Goal: Contribute content

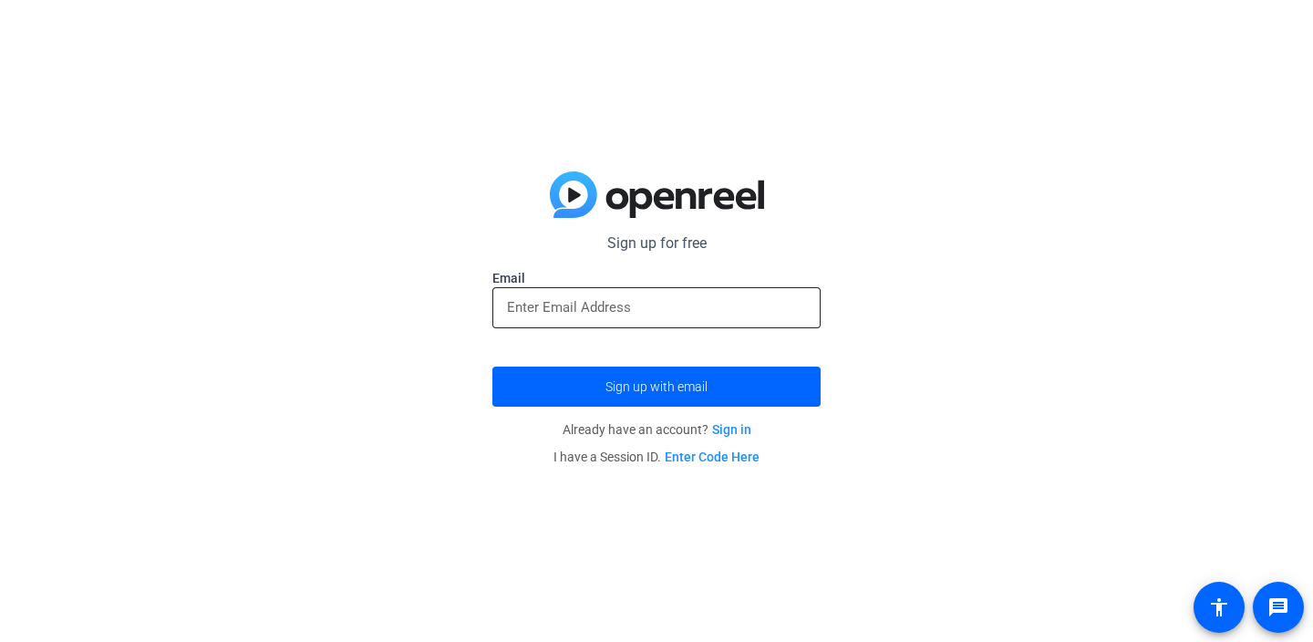
click at [760, 305] on input "email" at bounding box center [656, 307] width 299 height 22
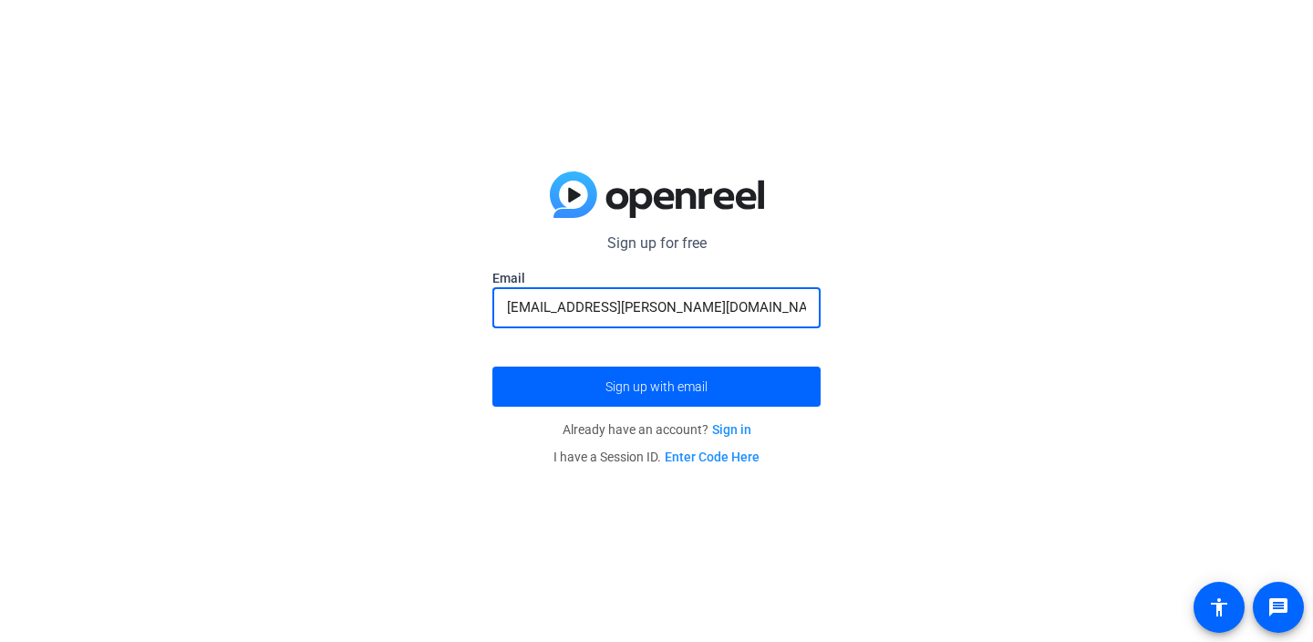
type input "[EMAIL_ADDRESS][PERSON_NAME][DOMAIN_NAME]"
click at [492, 367] on button "Sign up with email" at bounding box center [656, 387] width 328 height 40
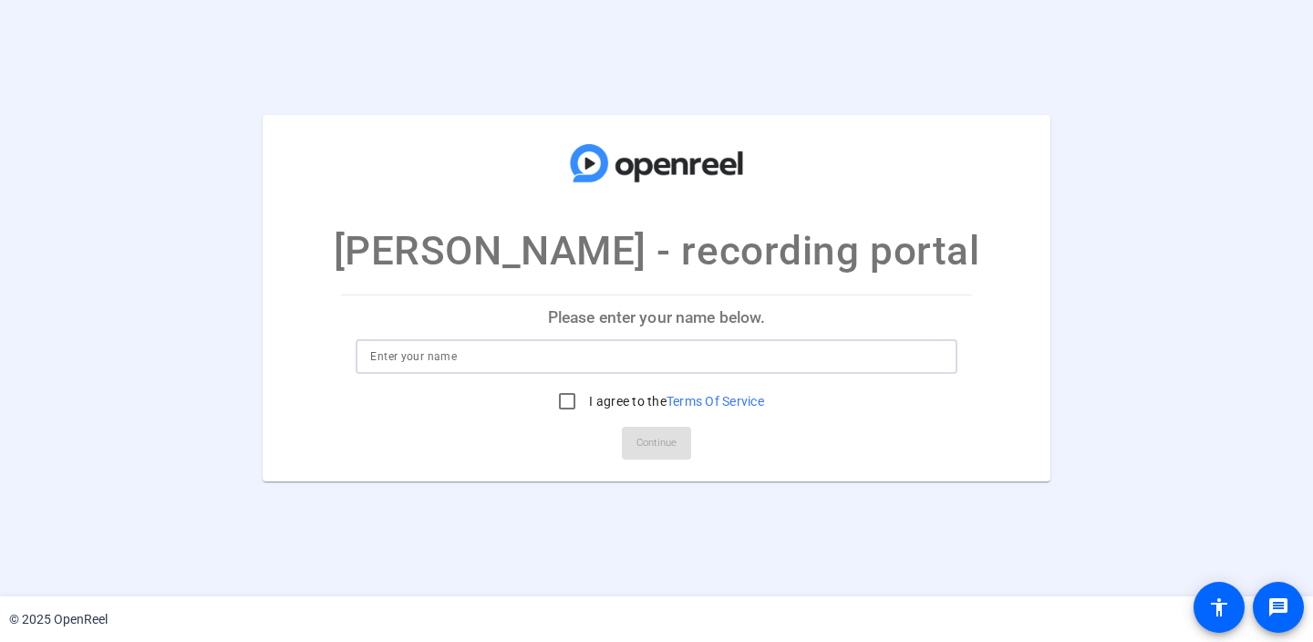
click at [430, 361] on input at bounding box center [656, 357] width 572 height 22
type input "Lindzie"
click at [566, 405] on input "I agree to the Terms Of Service" at bounding box center [567, 401] width 36 height 36
checkbox input "true"
click at [661, 442] on span "Continue" at bounding box center [657, 443] width 40 height 27
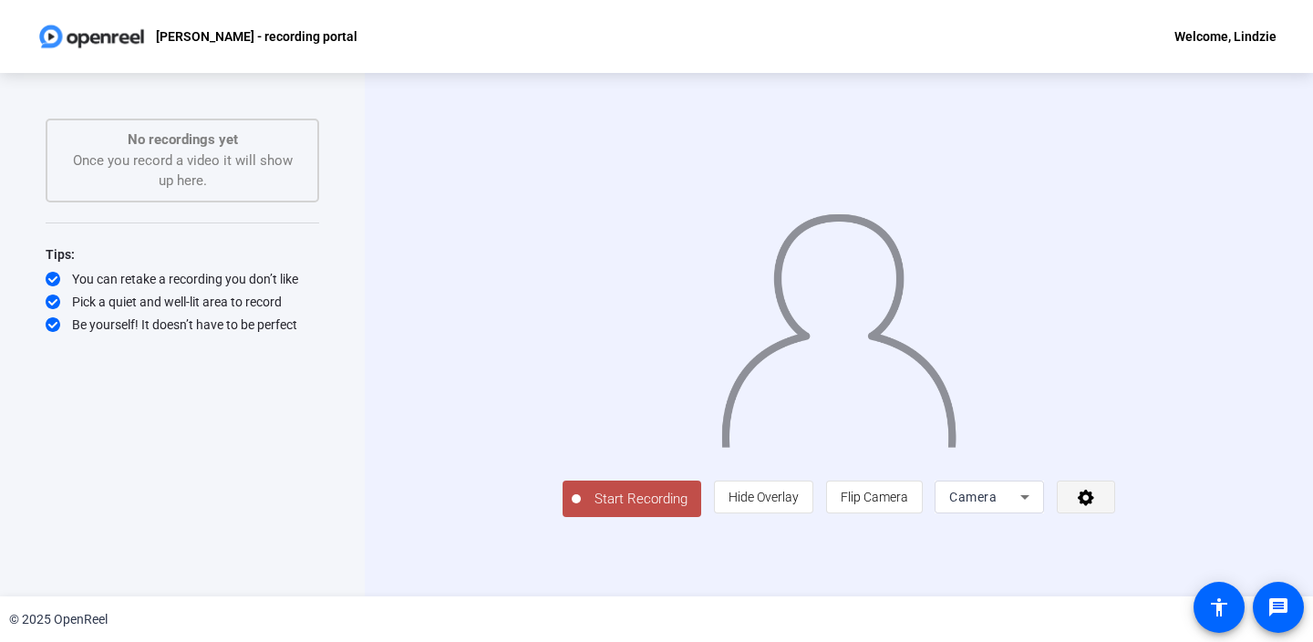
click at [1114, 519] on span at bounding box center [1086, 497] width 57 height 44
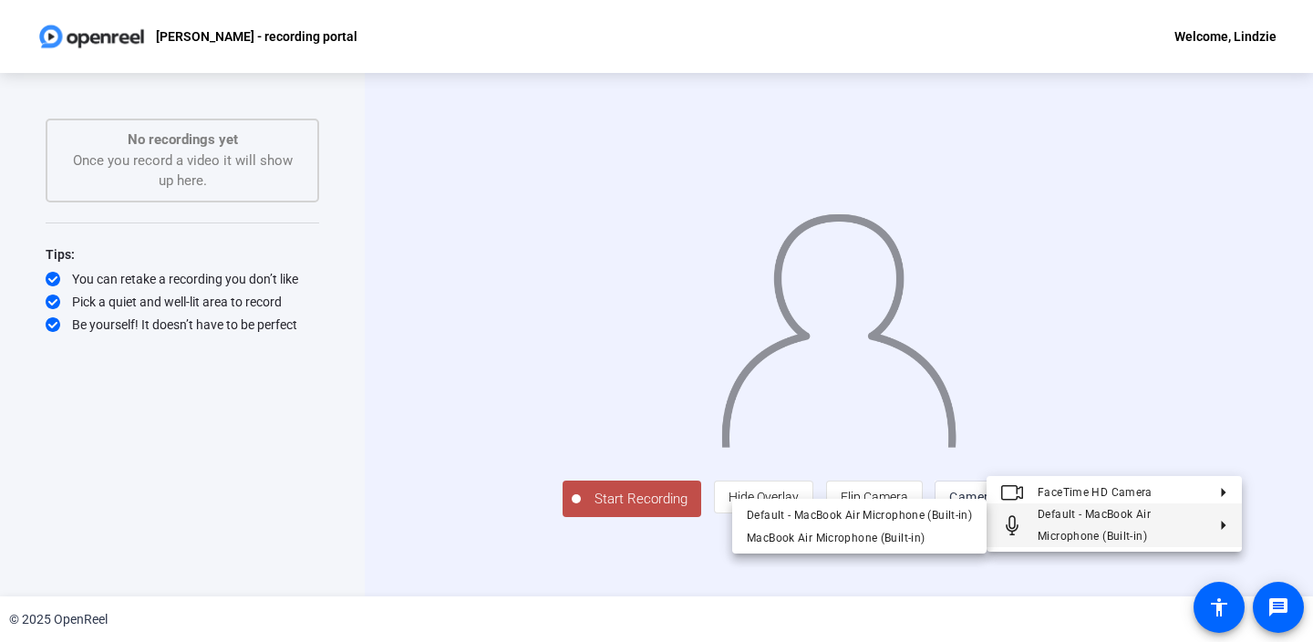
click at [1269, 461] on div at bounding box center [656, 321] width 1313 height 642
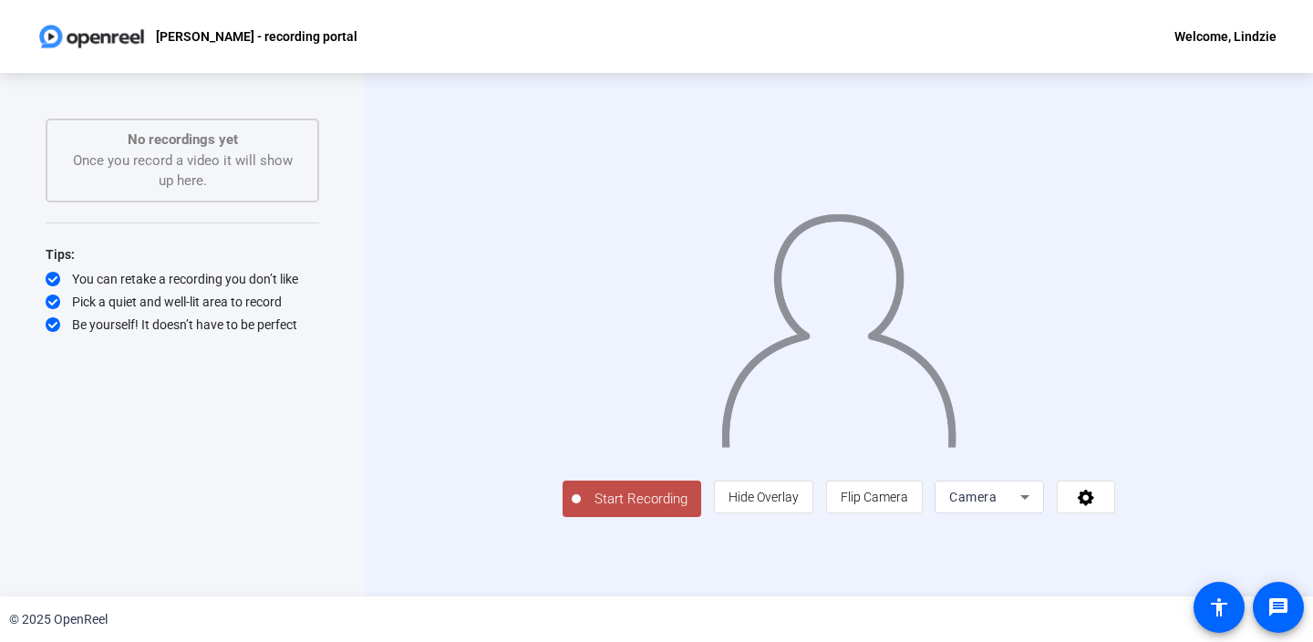
click at [769, 71] on div "Lindzie Shindler - recording portal Welcome, Lindzie" at bounding box center [656, 36] width 1313 height 73
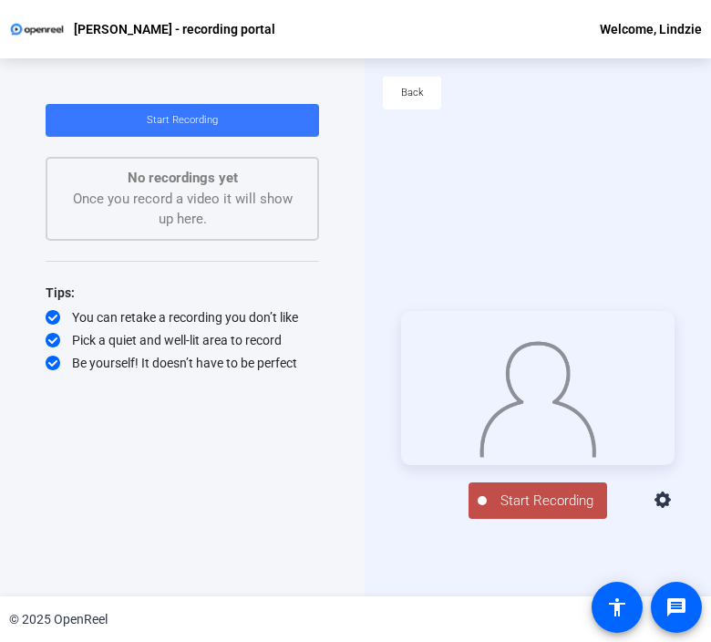
click at [512, 504] on span "Start Recording" at bounding box center [547, 501] width 120 height 21
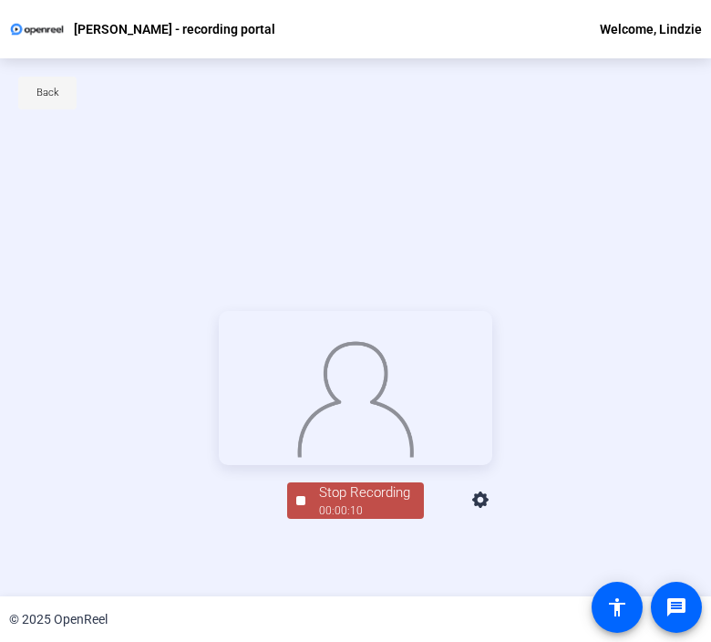
click at [53, 96] on span "Back" at bounding box center [47, 92] width 23 height 27
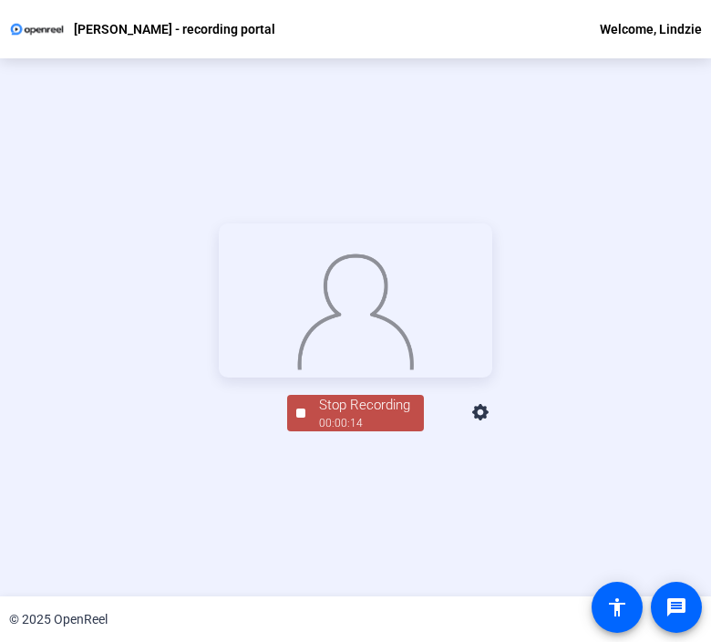
click at [300, 432] on button "Stop Recording 00:00:14" at bounding box center [355, 413] width 137 height 37
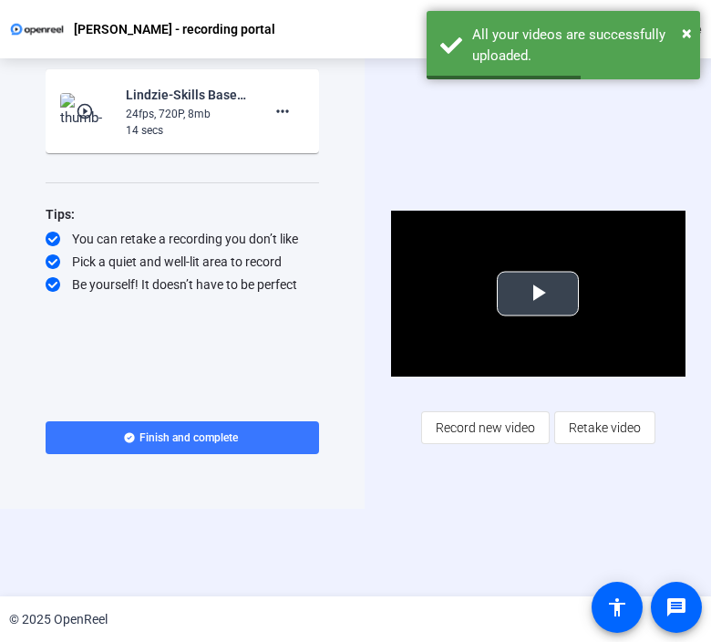
click at [538, 294] on span "Video Player" at bounding box center [538, 294] width 0 height 0
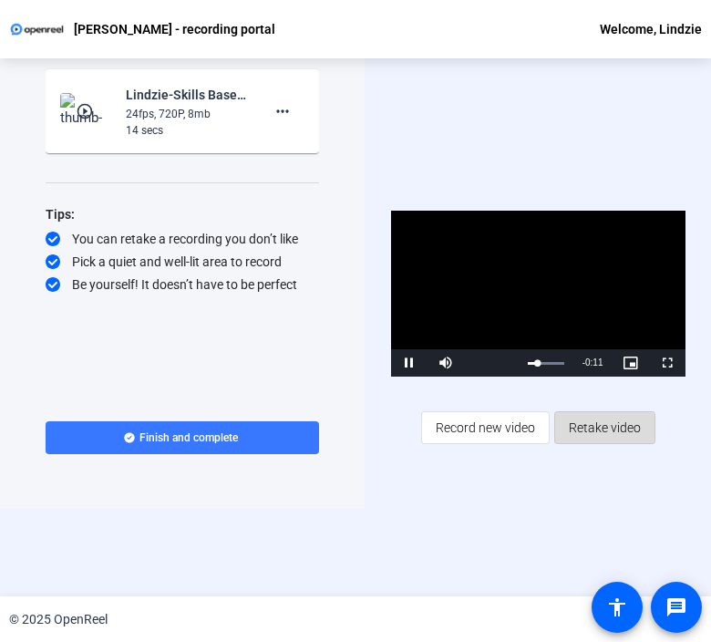
click at [593, 439] on span "Retake video" at bounding box center [605, 427] width 72 height 35
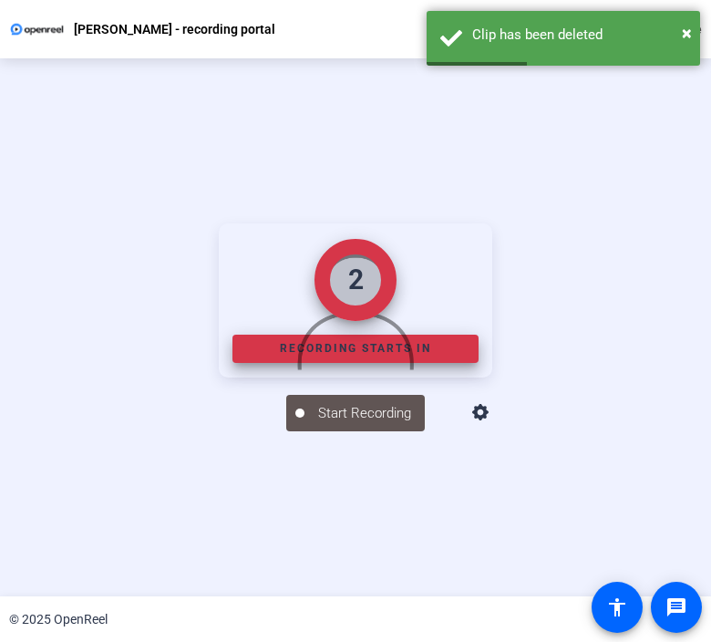
click at [489, 420] on icon at bounding box center [480, 412] width 16 height 16
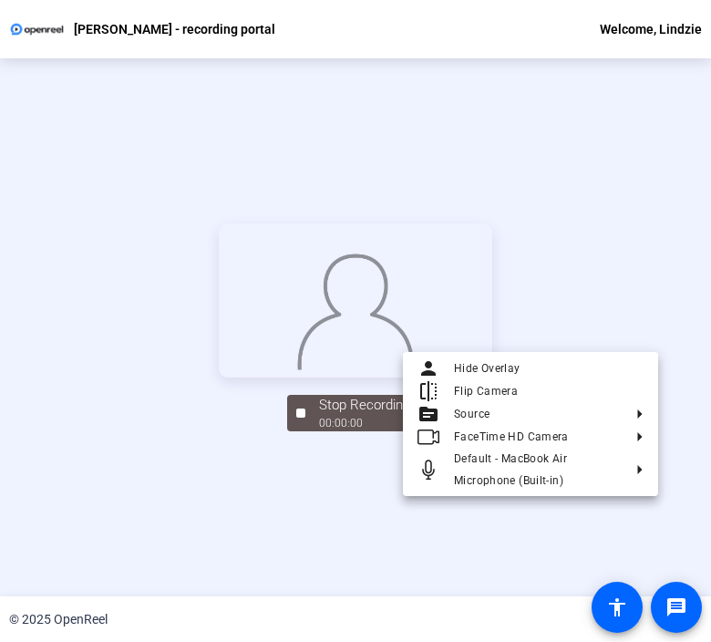
click at [301, 507] on div at bounding box center [355, 321] width 711 height 642
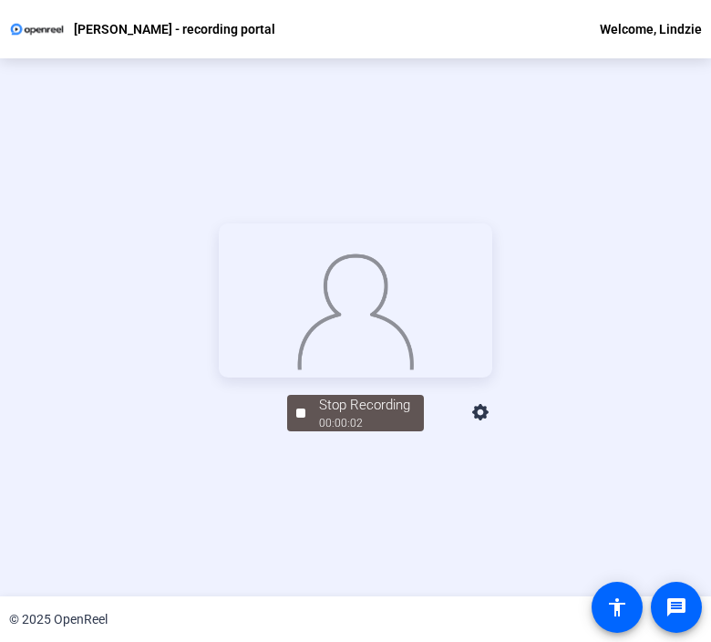
click at [492, 424] on icon at bounding box center [482, 413] width 22 height 22
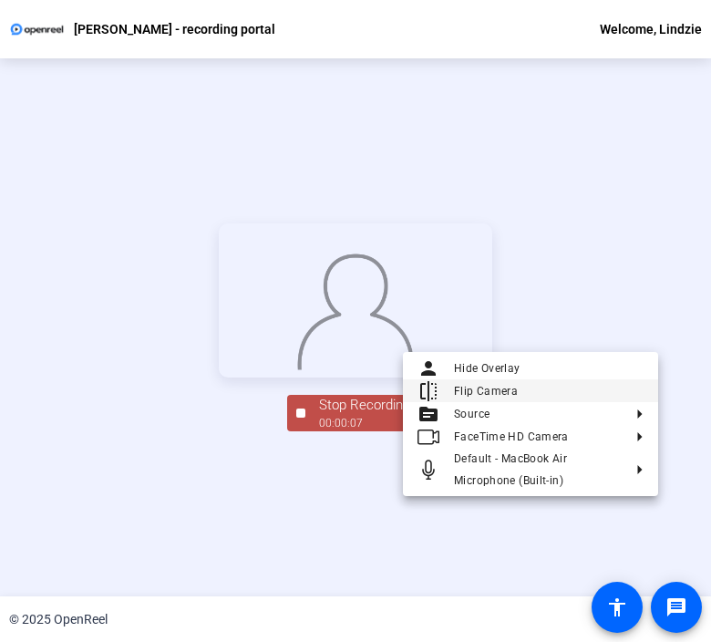
click at [574, 387] on span "Flip Camera" at bounding box center [549, 390] width 190 height 22
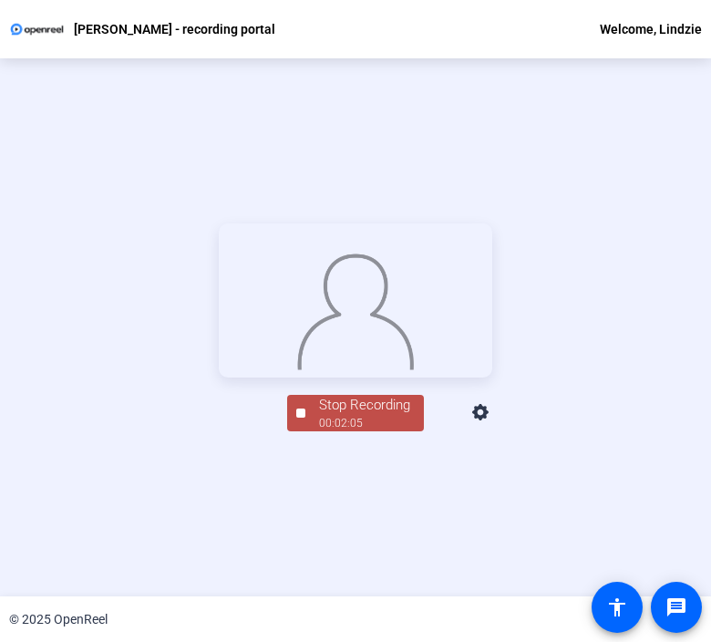
click at [352, 416] on div "Stop Recording" at bounding box center [364, 405] width 91 height 21
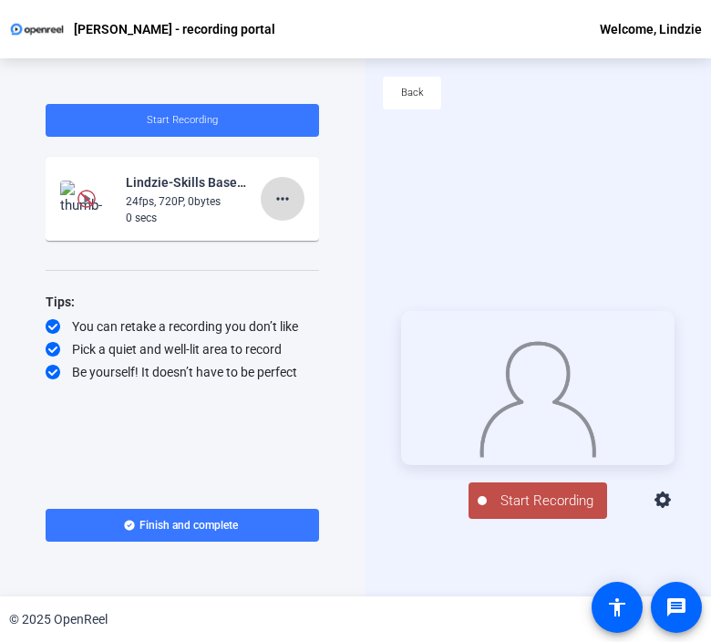
click at [285, 204] on mat-icon "more_horiz" at bounding box center [283, 199] width 22 height 22
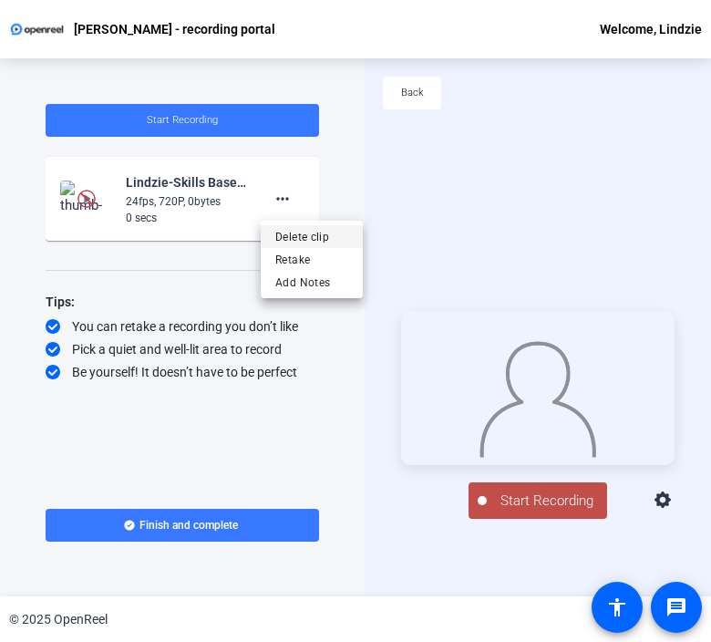
click at [291, 233] on span "Delete clip" at bounding box center [311, 237] width 73 height 22
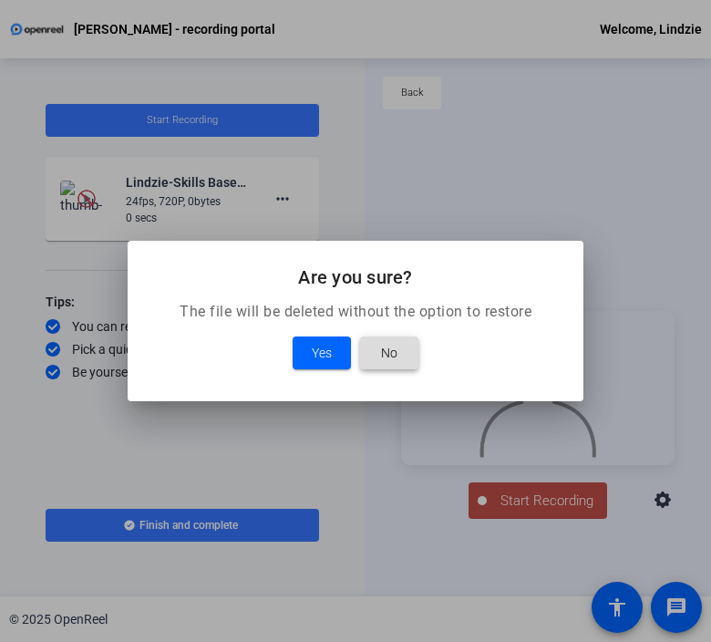
click at [372, 360] on span at bounding box center [389, 353] width 58 height 44
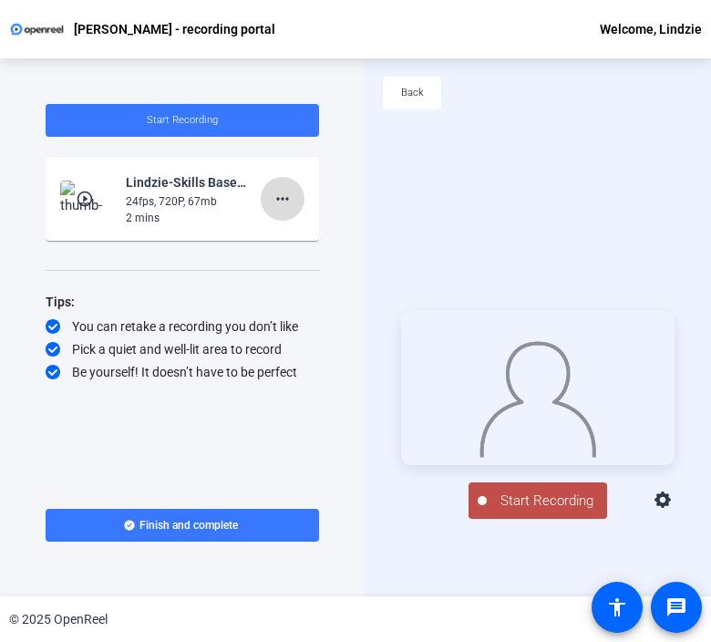
click at [278, 191] on mat-icon "more_horiz" at bounding box center [283, 199] width 22 height 22
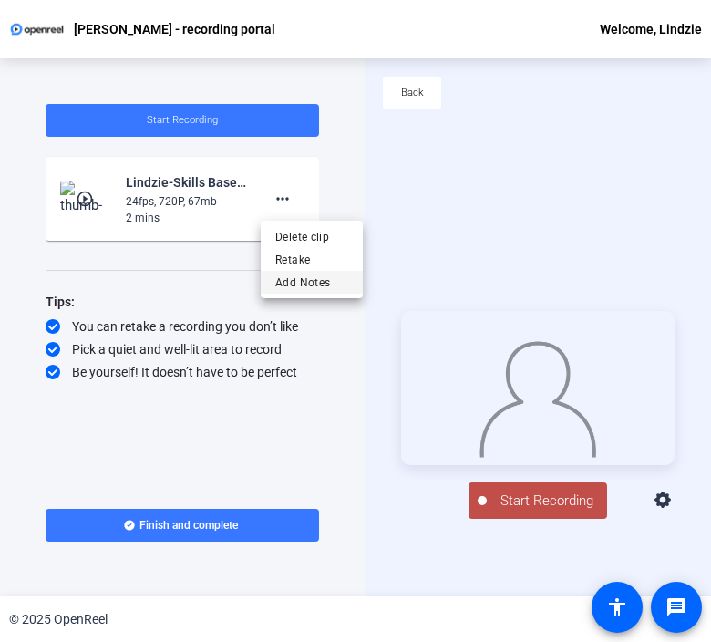
click at [282, 272] on span "Add Notes" at bounding box center [311, 283] width 73 height 22
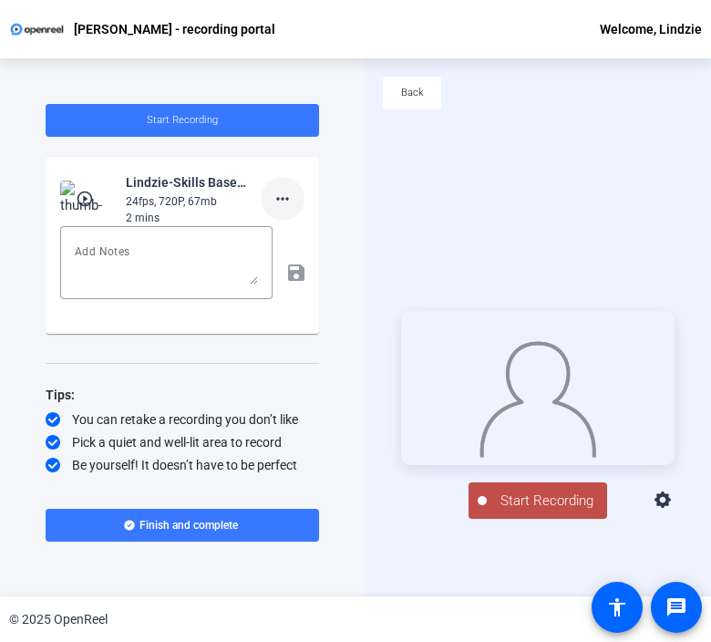
click at [287, 203] on mat-icon "more_horiz" at bounding box center [283, 199] width 22 height 22
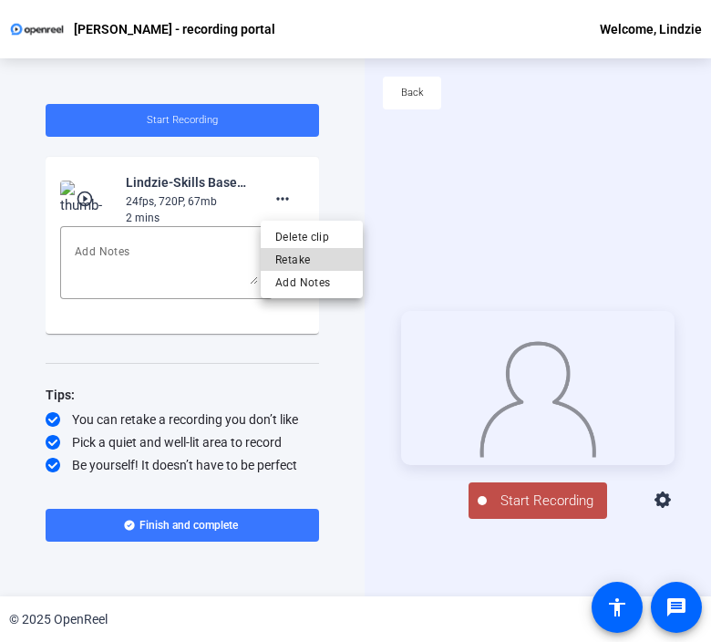
click at [291, 260] on span "Retake" at bounding box center [311, 260] width 73 height 22
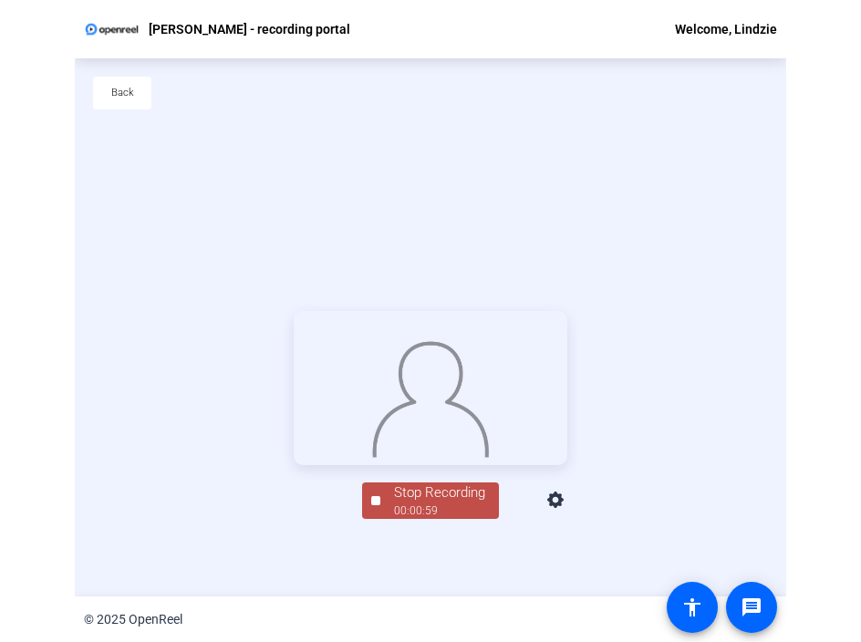
scroll to position [88, 0]
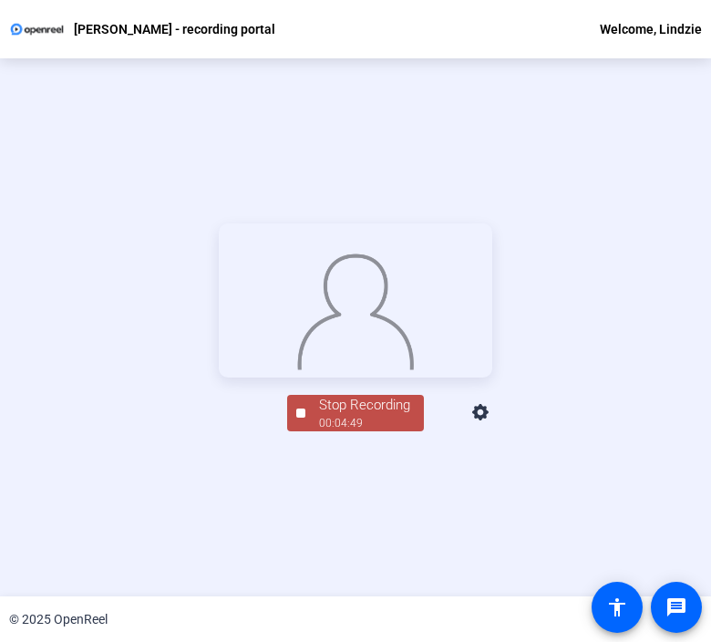
click at [306, 432] on span "Stop Recording 00:04:49" at bounding box center [365, 413] width 119 height 37
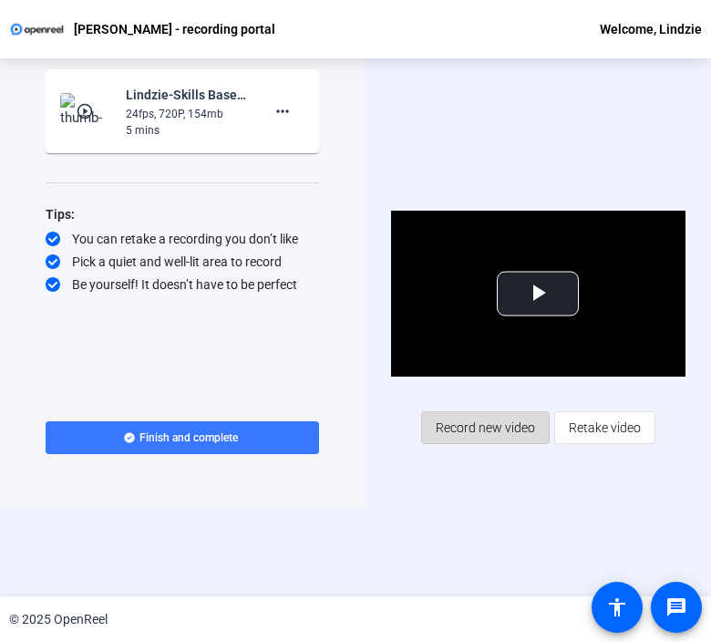
click at [478, 422] on span "Record new video" at bounding box center [485, 427] width 99 height 35
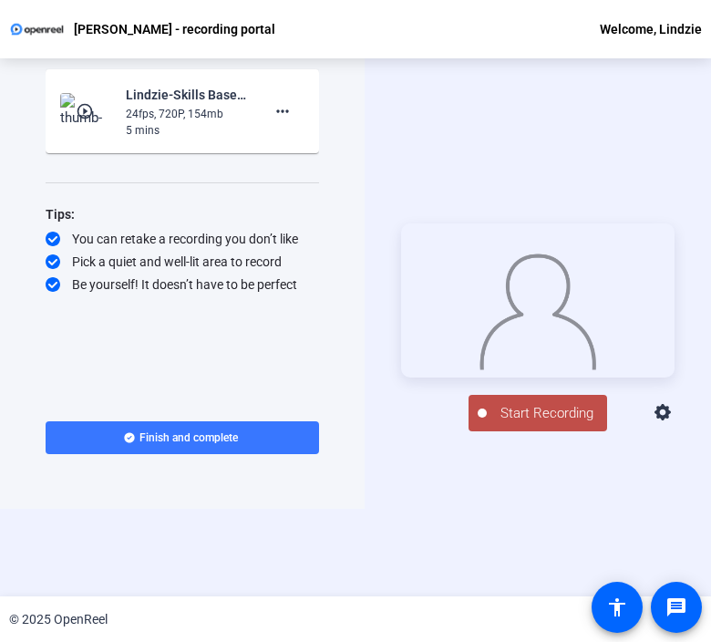
click at [545, 429] on button "Start Recording" at bounding box center [538, 413] width 139 height 36
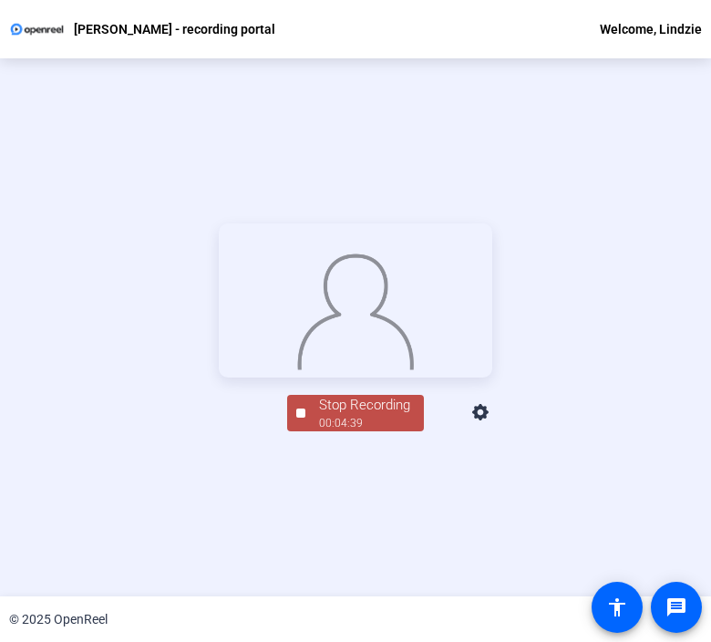
click at [299, 418] on div at bounding box center [300, 413] width 9 height 9
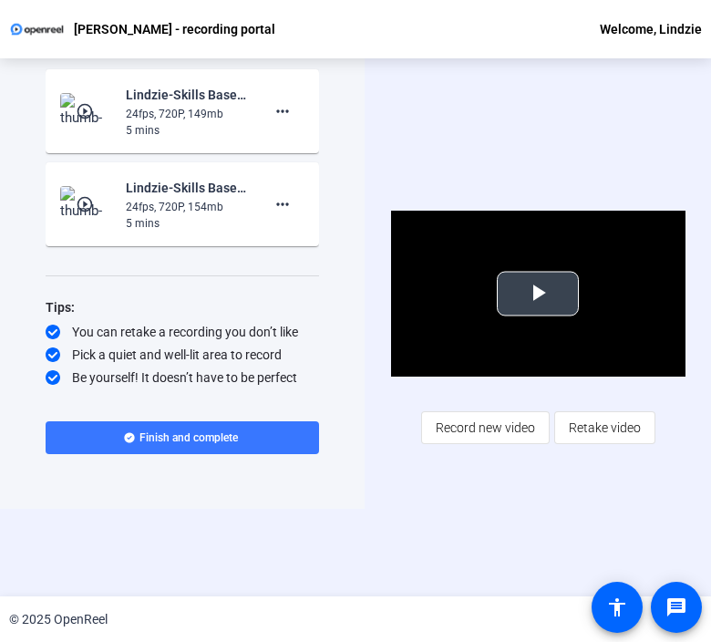
click at [538, 294] on span "Video Player" at bounding box center [538, 294] width 0 height 0
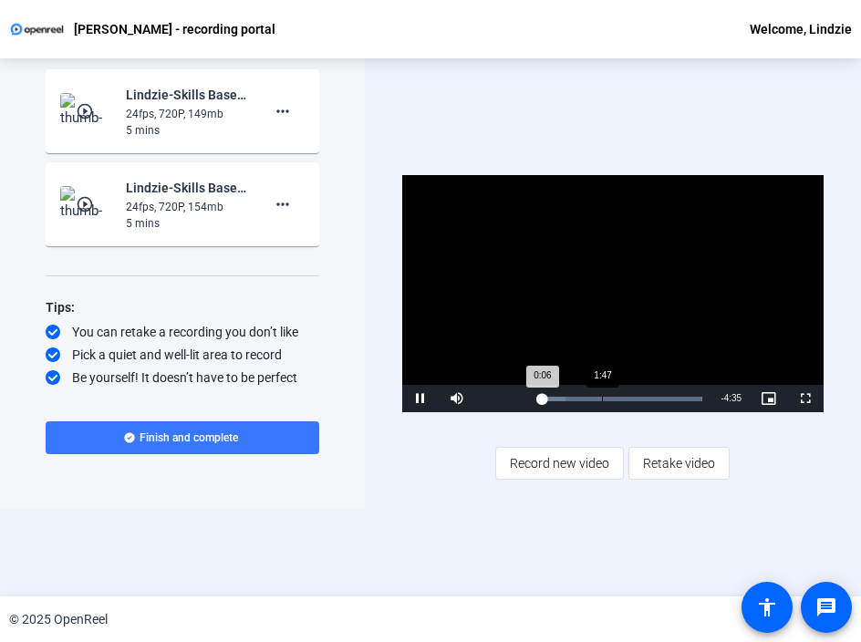
click at [601, 401] on div "Loaded : 100.00% 1:47 0:06" at bounding box center [621, 398] width 182 height 27
click at [627, 399] on div "Loaded : 100.00% 2:31 2:31" at bounding box center [621, 399] width 164 height 5
click at [286, 113] on mat-icon "more_horiz" at bounding box center [283, 111] width 22 height 22
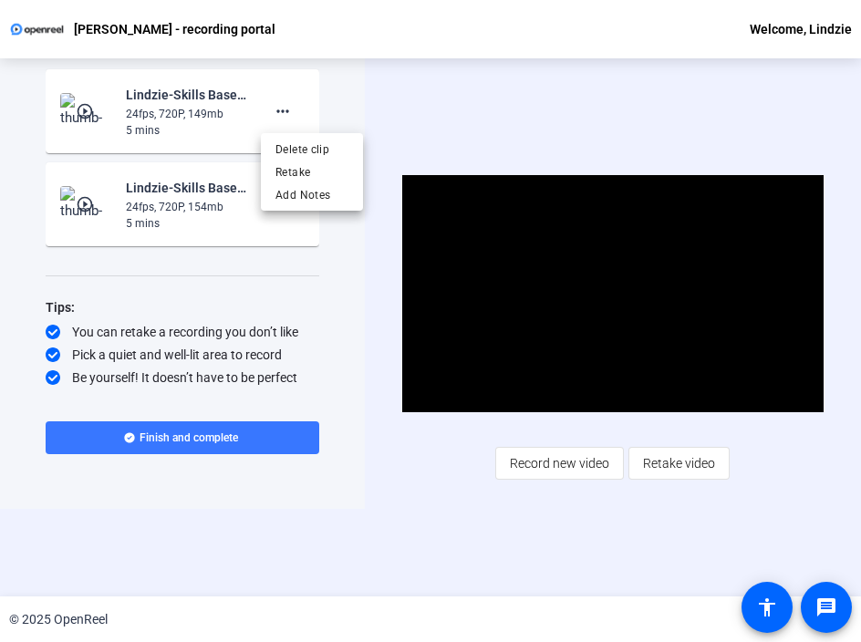
click at [443, 135] on div at bounding box center [430, 321] width 861 height 642
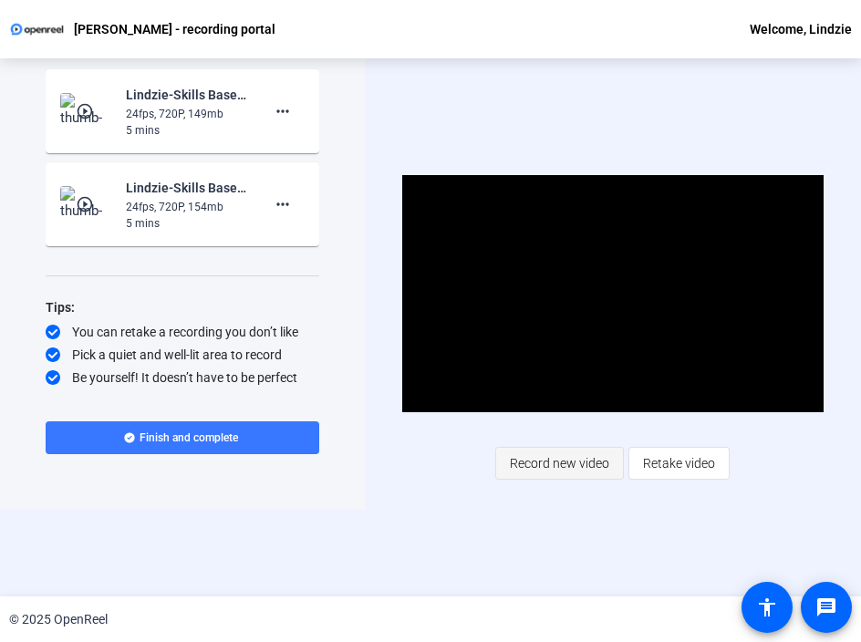
click at [585, 462] on span "Record new video" at bounding box center [559, 463] width 99 height 35
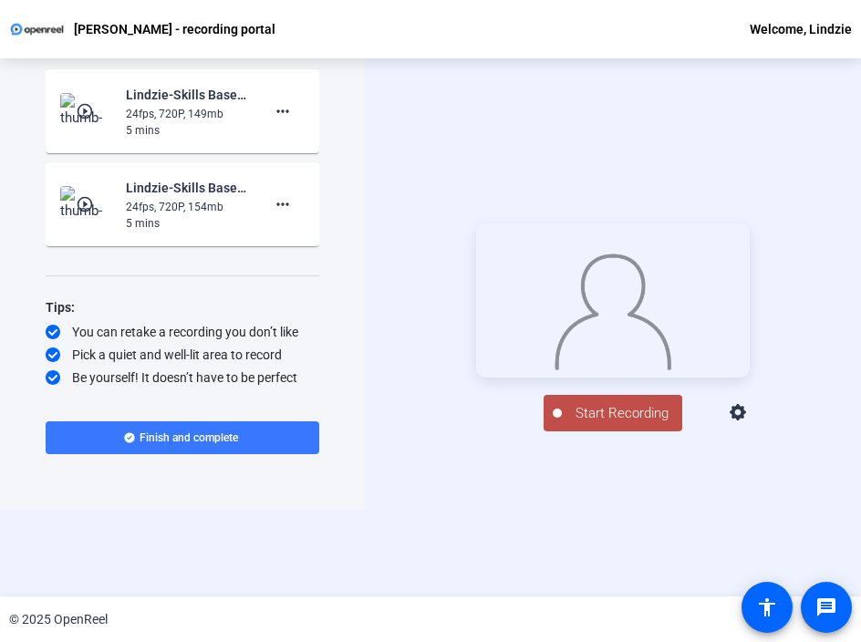
click at [601, 424] on span "Start Recording" at bounding box center [622, 413] width 120 height 21
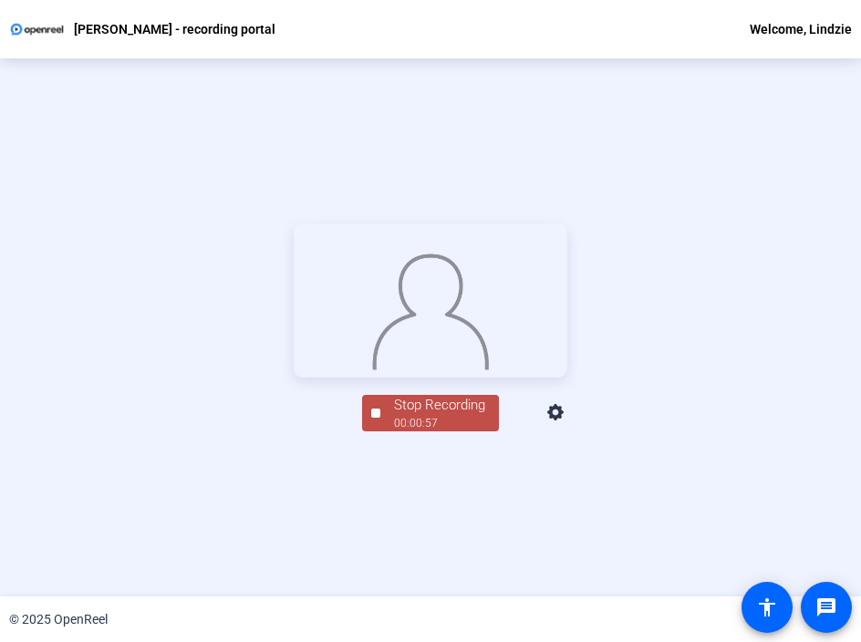
click at [377, 418] on div at bounding box center [375, 413] width 9 height 9
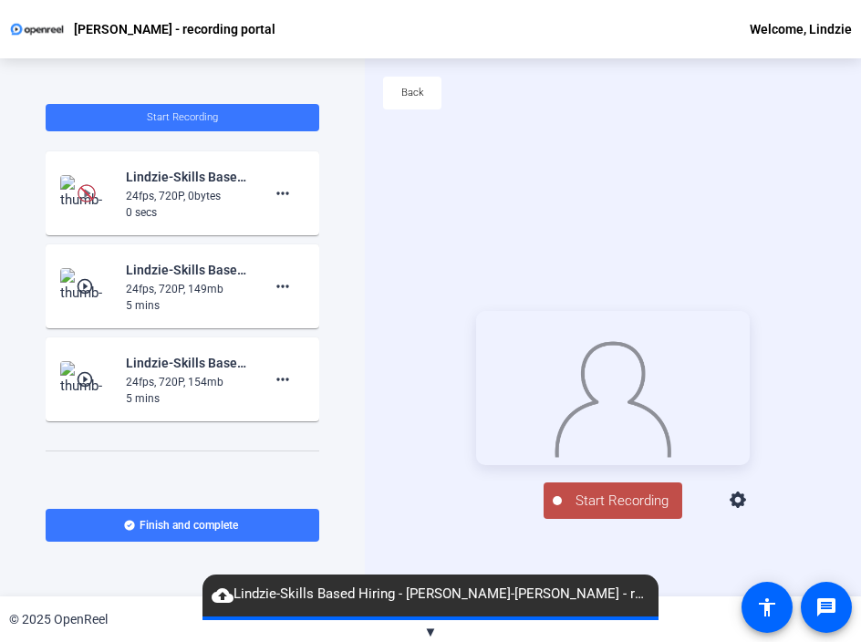
click at [554, 505] on div at bounding box center [557, 500] width 9 height 9
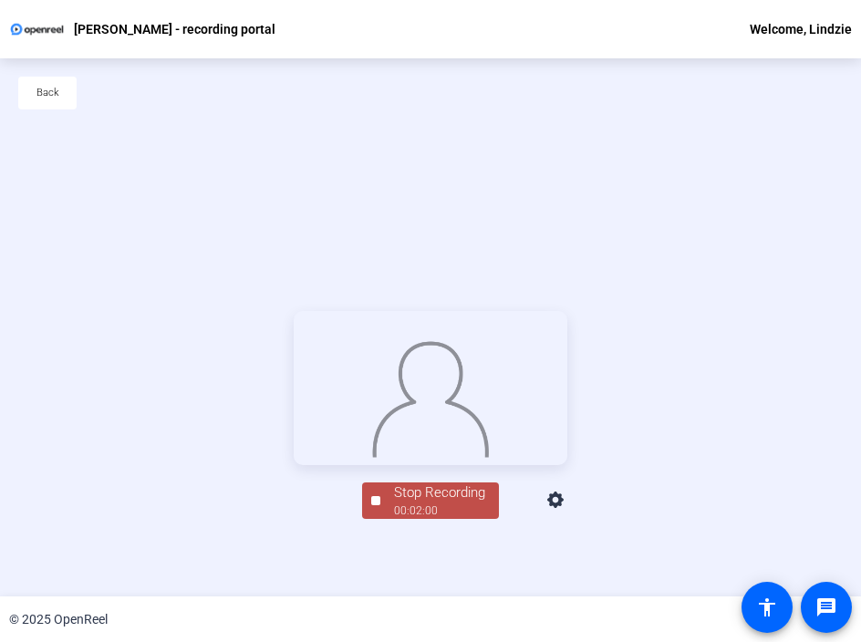
scroll to position [88, 0]
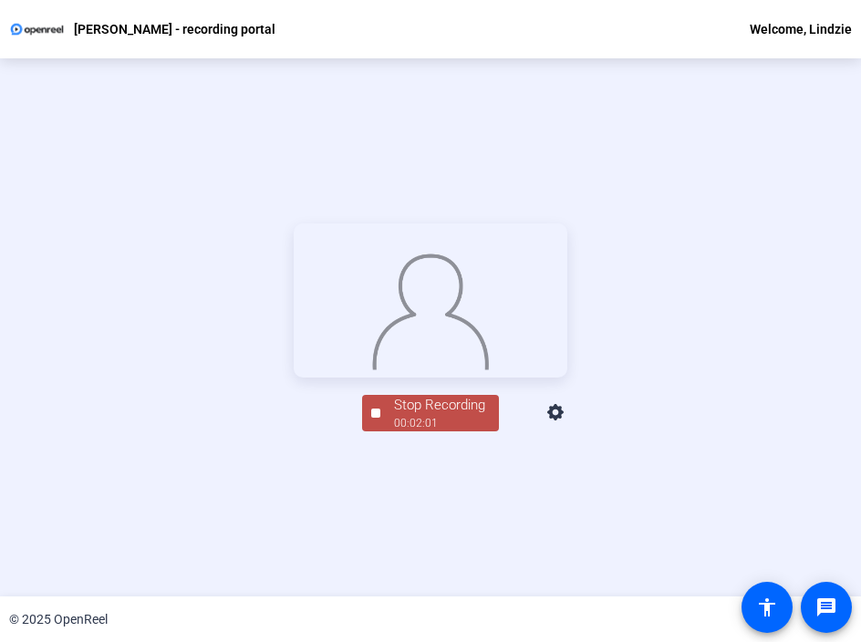
click at [382, 432] on span "Stop Recording 00:02:01" at bounding box center [439, 413] width 119 height 37
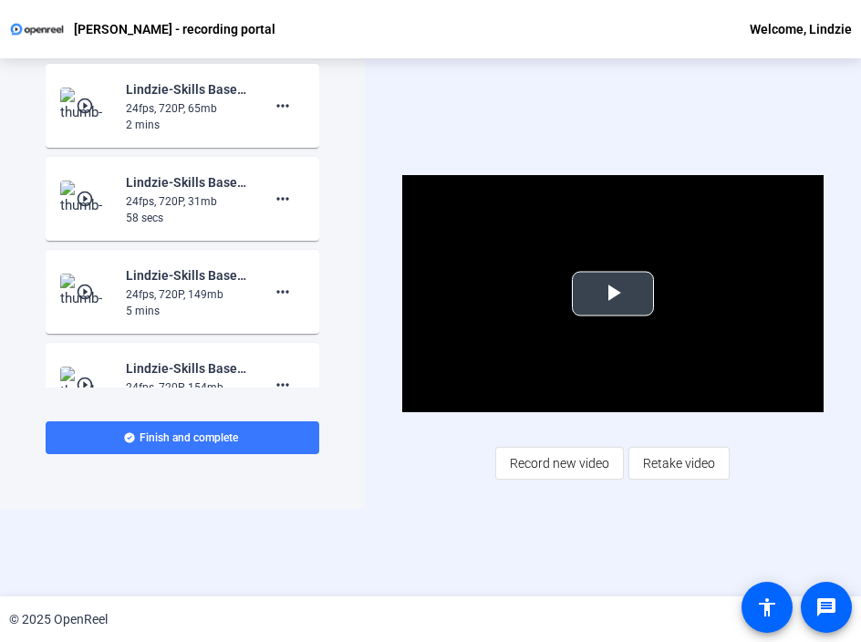
click at [613, 294] on span "Video Player" at bounding box center [613, 294] width 0 height 0
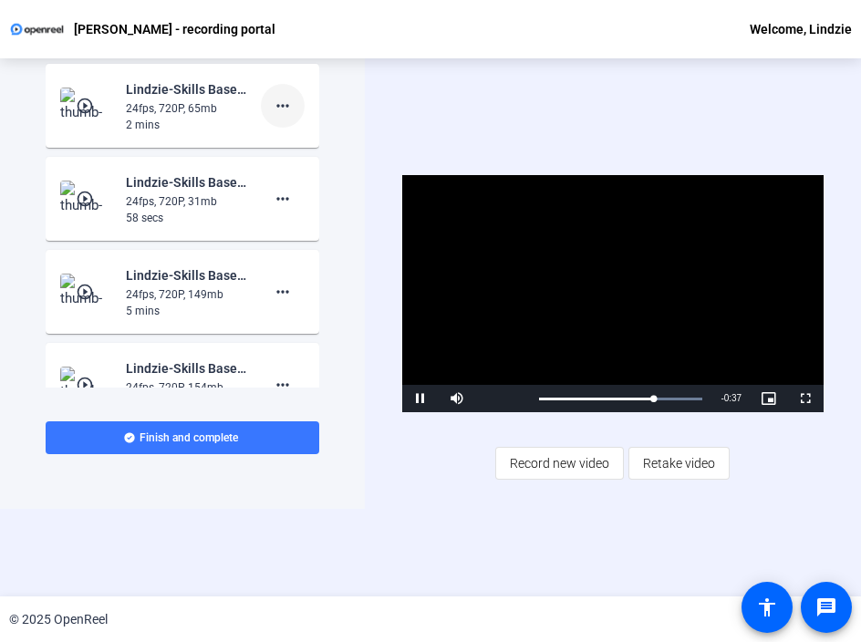
click at [284, 103] on mat-icon "more_horiz" at bounding box center [283, 106] width 22 height 22
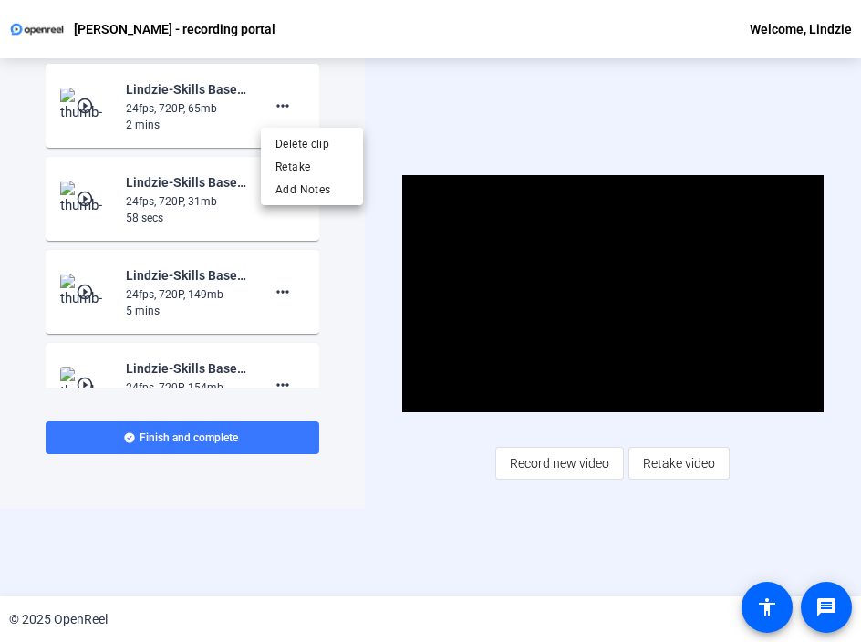
click at [427, 131] on div at bounding box center [430, 321] width 861 height 642
click at [281, 198] on mat-icon "more_horiz" at bounding box center [283, 199] width 22 height 22
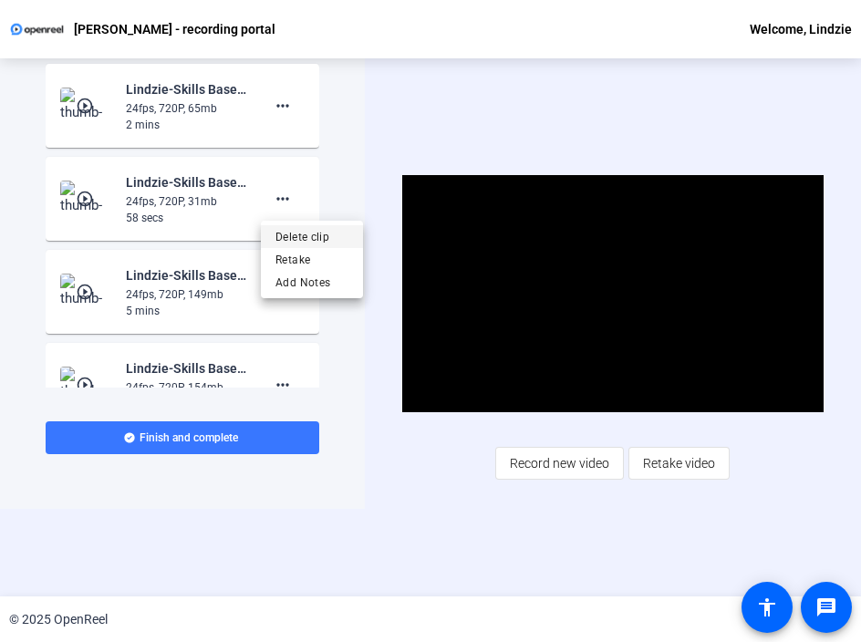
click at [283, 236] on span "Delete clip" at bounding box center [311, 237] width 73 height 22
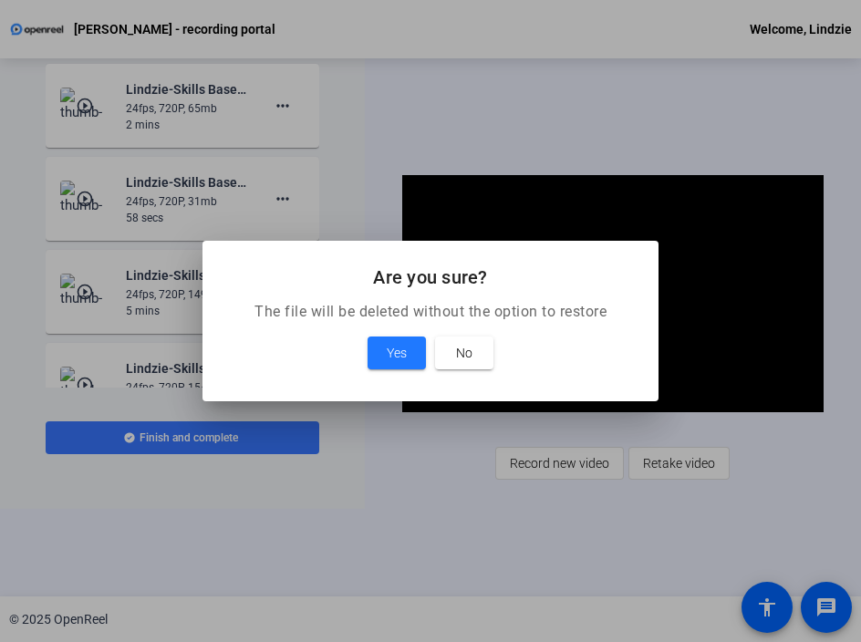
click at [399, 375] on mat-dialog-content "The file will be deleted without the option to restore Yes No" at bounding box center [430, 351] width 456 height 100
click at [396, 358] on span "Yes" at bounding box center [397, 353] width 20 height 22
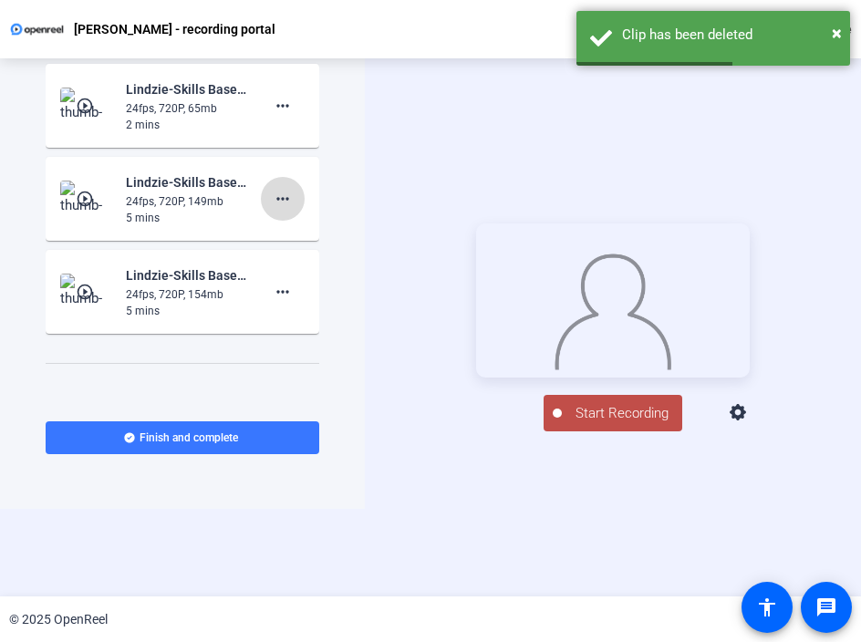
click at [288, 198] on mat-icon "more_horiz" at bounding box center [283, 199] width 22 height 22
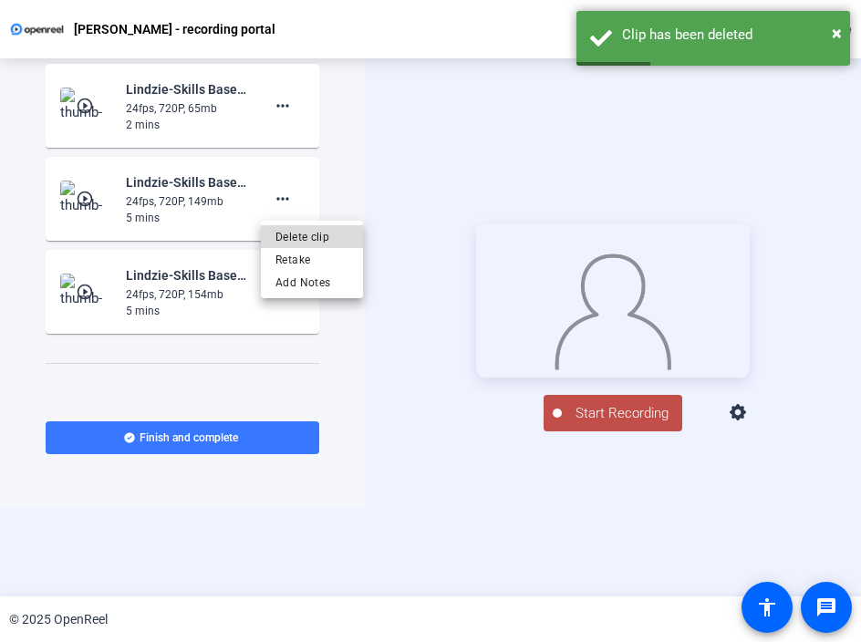
click at [298, 239] on span "Delete clip" at bounding box center [311, 237] width 73 height 22
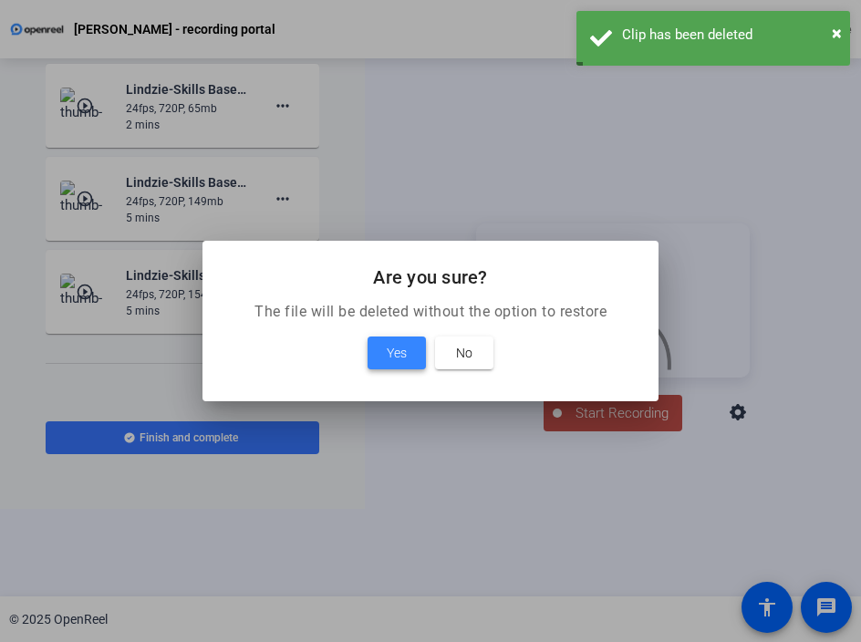
click at [389, 367] on span at bounding box center [397, 353] width 58 height 44
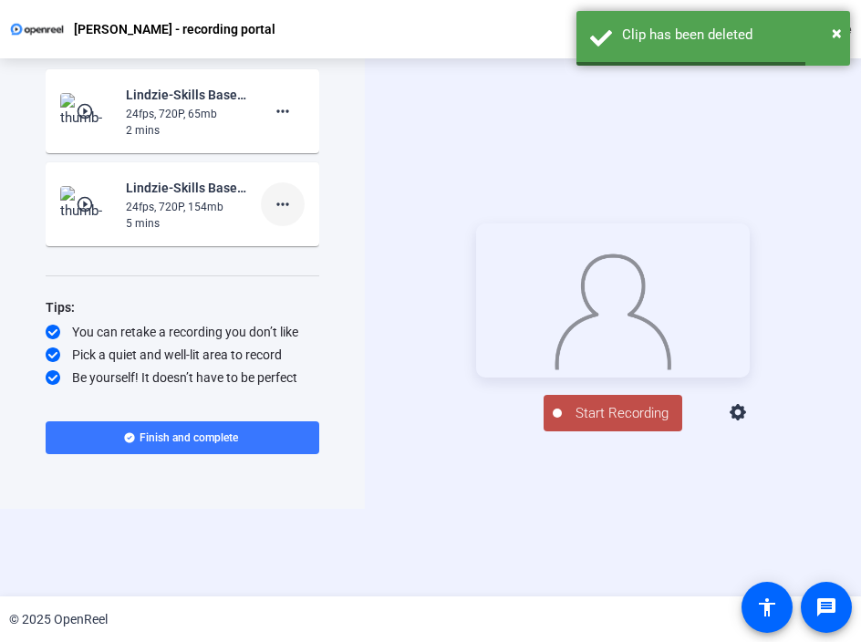
click at [275, 202] on mat-icon "more_horiz" at bounding box center [283, 204] width 22 height 22
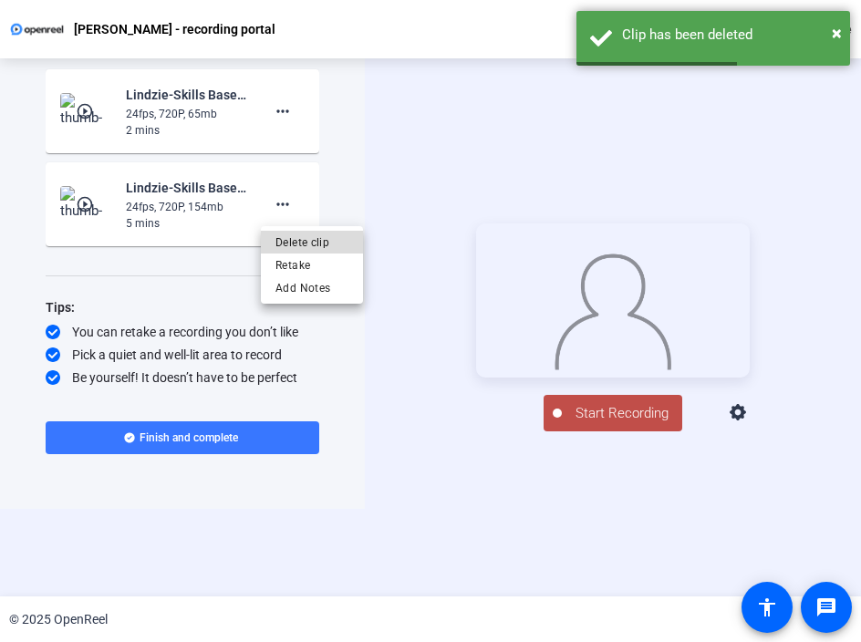
click at [291, 240] on span "Delete clip" at bounding box center [311, 243] width 73 height 22
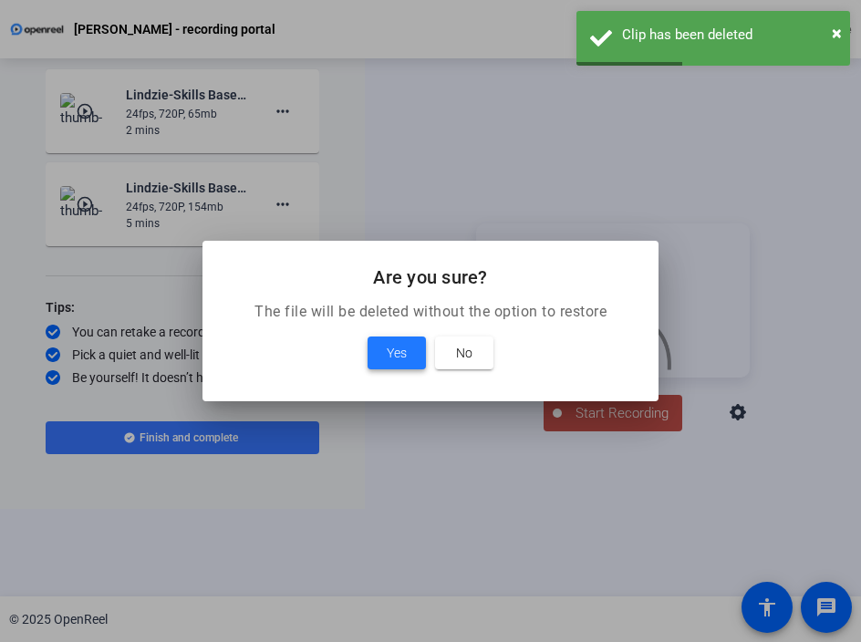
click at [392, 357] on span "Yes" at bounding box center [397, 353] width 20 height 22
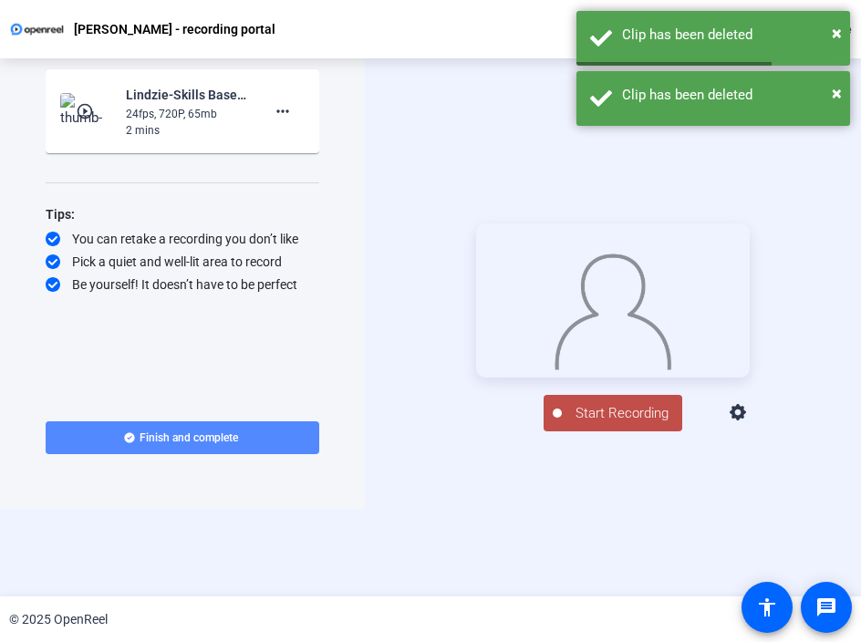
click at [174, 435] on span "Finish and complete" at bounding box center [189, 437] width 98 height 15
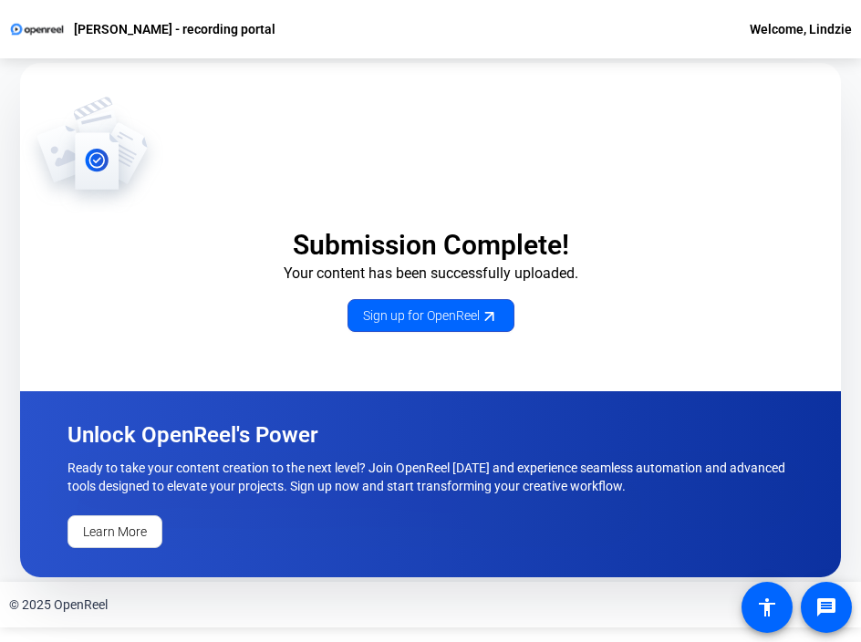
scroll to position [0, 0]
